Goal: Task Accomplishment & Management: Manage account settings

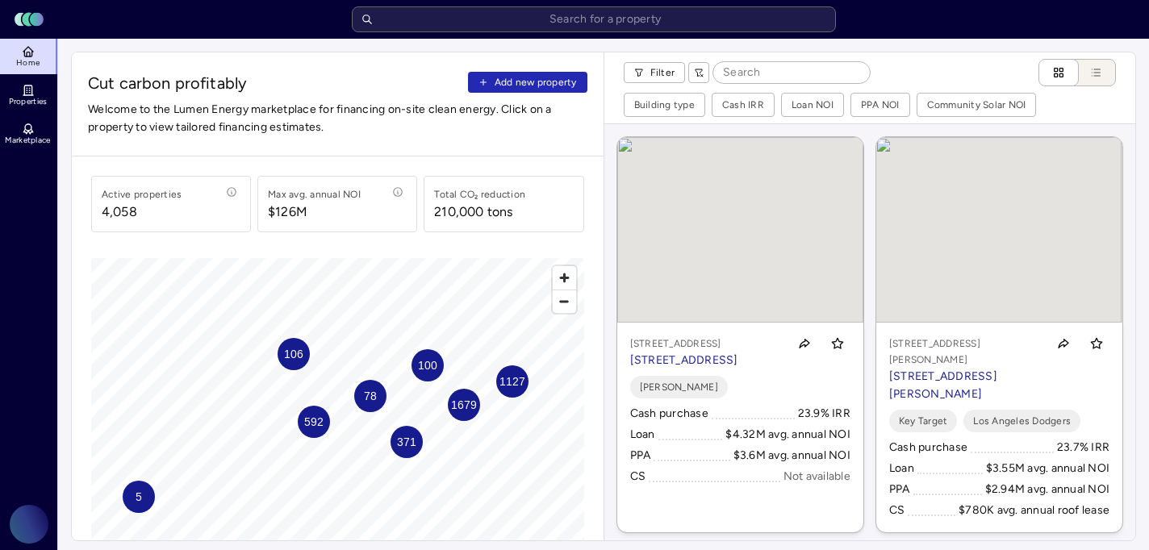
click at [553, 81] on span "Add new property" at bounding box center [536, 82] width 82 height 16
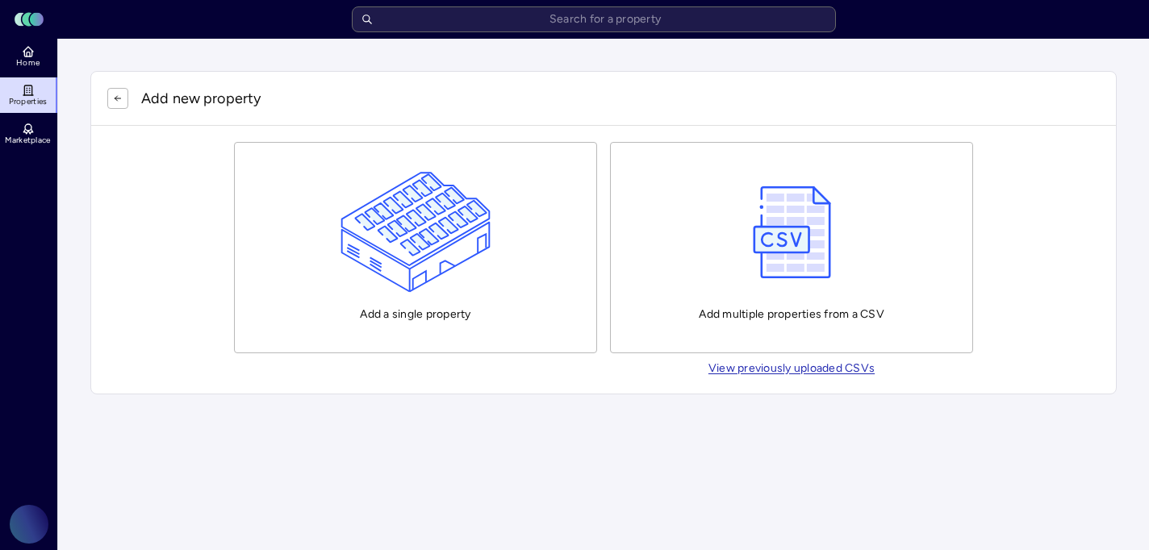
click at [458, 248] on img "button" at bounding box center [416, 232] width 151 height 121
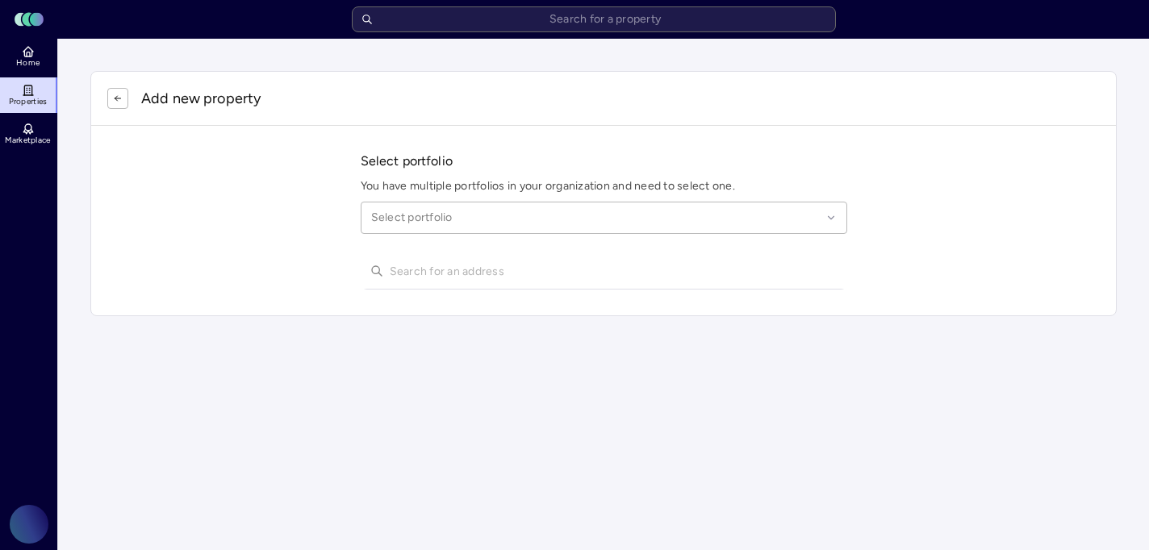
click at [462, 217] on div at bounding box center [596, 218] width 450 height 18
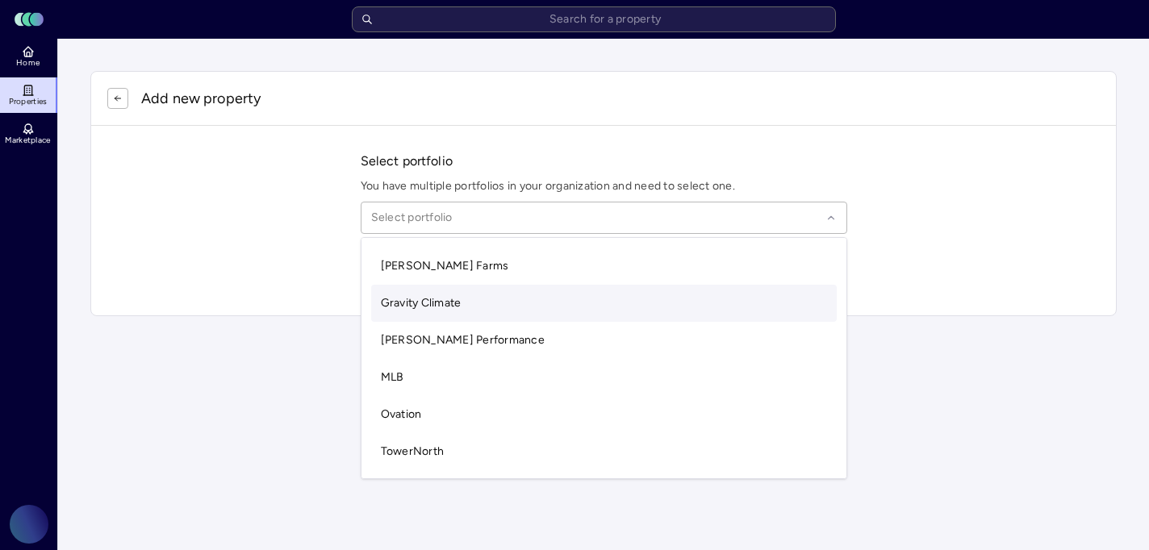
click at [437, 299] on span "Gravity Climate" at bounding box center [421, 303] width 81 height 14
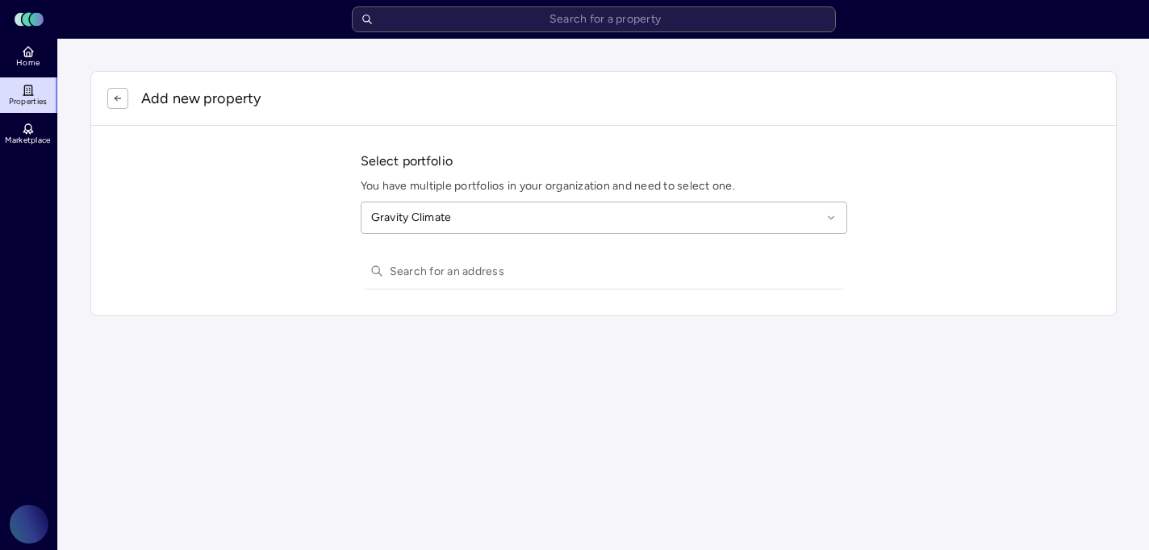
click at [428, 276] on input "text" at bounding box center [614, 271] width 448 height 36
paste input "[STREET_ADDRESS]"
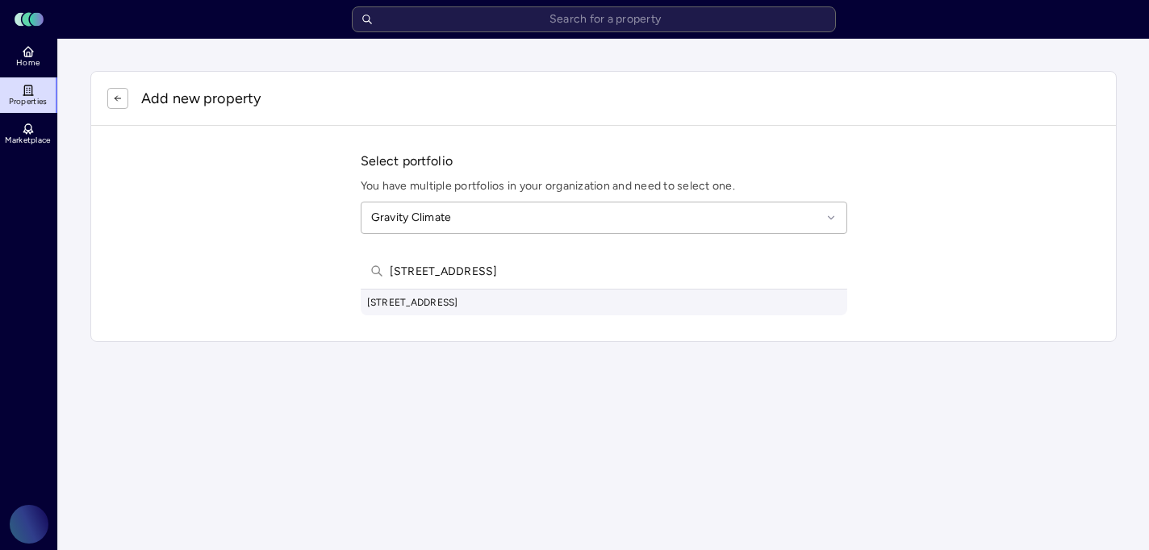
type input "[STREET_ADDRESS]"
click at [508, 313] on div "[STREET_ADDRESS]" at bounding box center [604, 303] width 487 height 26
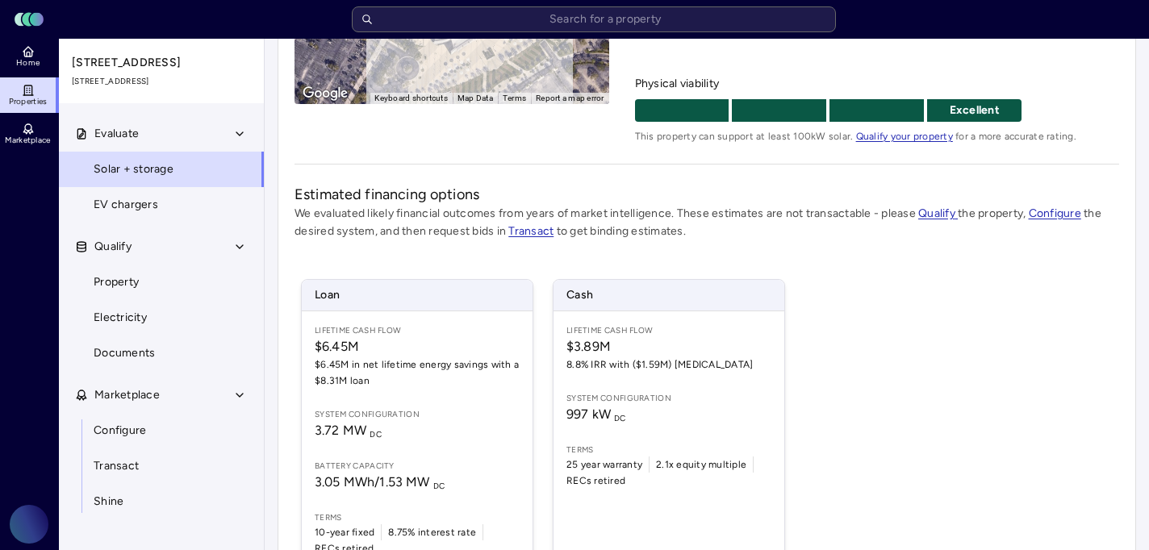
scroll to position [378, 0]
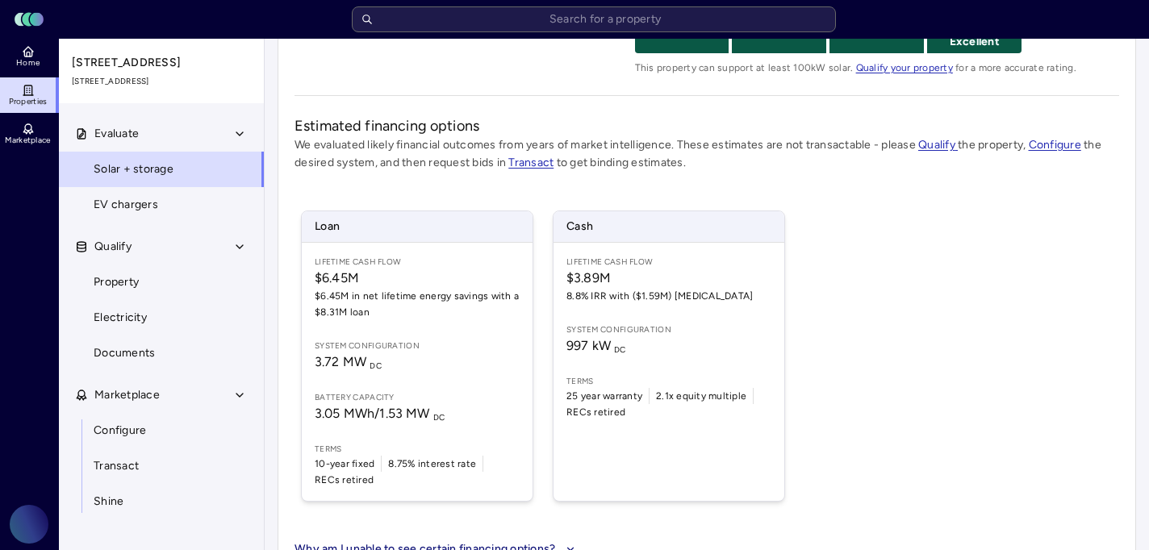
click at [841, 278] on div "Loan Lifetime Cash Flow $6.45M $6.45M in net lifetime energy savings with a $8.…" at bounding box center [707, 356] width 825 height 330
click at [911, 224] on div "Loan Lifetime Cash Flow $6.45M $6.45M in net lifetime energy savings with a $8.…" at bounding box center [707, 356] width 825 height 330
click at [959, 257] on div "Loan Lifetime Cash Flow $6.45M $6.45M in net lifetime energy savings with a $8.…" at bounding box center [707, 356] width 825 height 330
click at [991, 215] on div "Loan Lifetime Cash Flow $6.45M $6.45M in net lifetime energy savings with a $8.…" at bounding box center [707, 356] width 825 height 330
click at [1033, 219] on div "Loan Lifetime Cash Flow $6.45M $6.45M in net lifetime energy savings with a $8.…" at bounding box center [707, 356] width 825 height 330
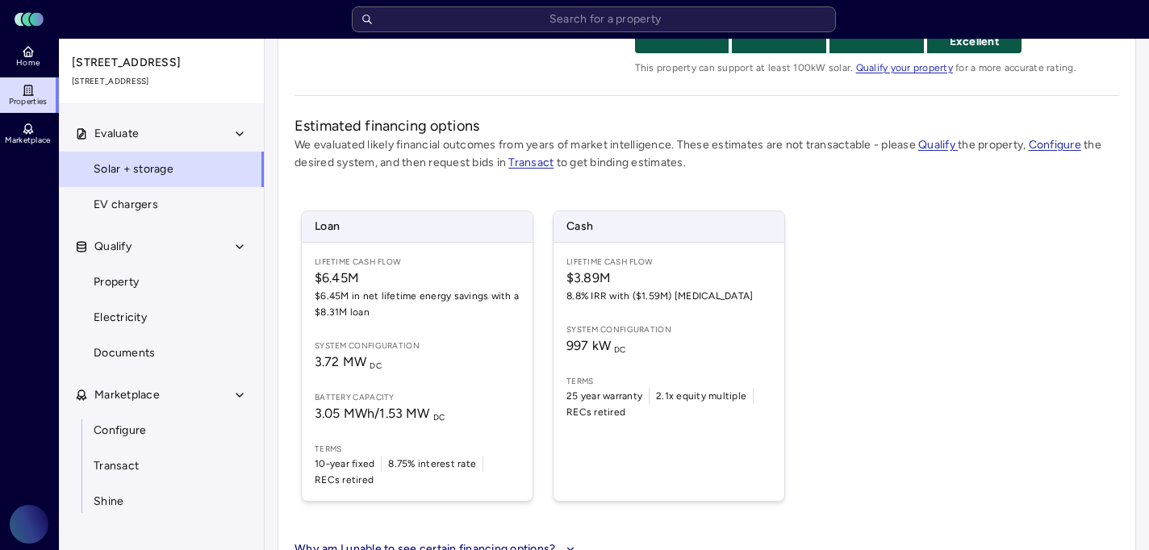
click at [817, 191] on div "Loan Lifetime Cash Flow $6.45M $6.45M in net lifetime energy savings with a $8.…" at bounding box center [707, 356] width 825 height 330
click at [790, 212] on div "Loan Lifetime Cash Flow $6.45M $6.45M in net lifetime energy savings with a $8.…" at bounding box center [543, 356] width 497 height 298
click at [815, 222] on div "Loan Lifetime Cash Flow $6.45M $6.45M in net lifetime energy savings with a $8.…" at bounding box center [707, 356] width 825 height 330
click at [904, 209] on div "Loan Lifetime Cash Flow $6.45M $6.45M in net lifetime energy savings with a $8.…" at bounding box center [707, 356] width 825 height 330
click at [879, 229] on div "Loan Lifetime Cash Flow $6.45M $6.45M in net lifetime energy savings with a $8.…" at bounding box center [707, 356] width 825 height 330
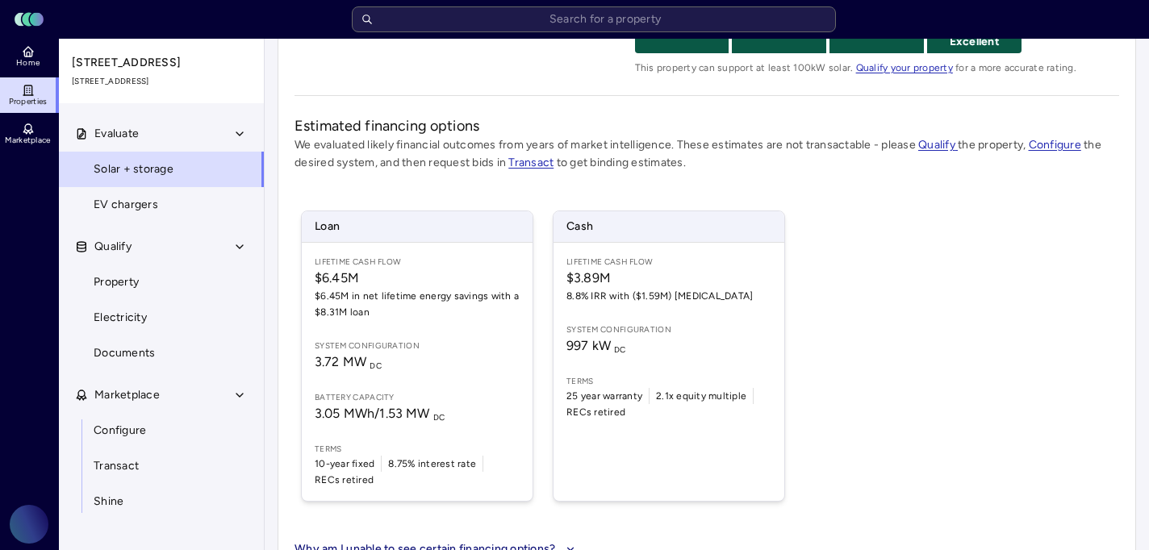
click at [1001, 224] on div "Loan Lifetime Cash Flow $6.45M $6.45M in net lifetime energy savings with a $8.…" at bounding box center [707, 356] width 825 height 330
click at [976, 277] on div "Loan Lifetime Cash Flow $6.45M $6.45M in net lifetime energy savings with a $8.…" at bounding box center [707, 356] width 825 height 330
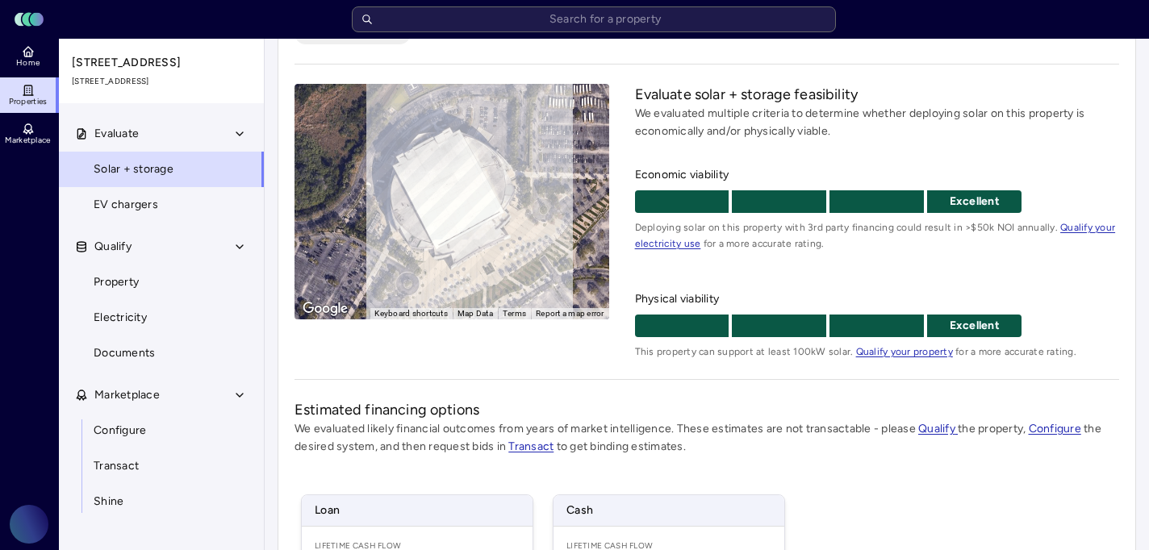
scroll to position [74, 0]
